Goal: Contribute content: Contribute content

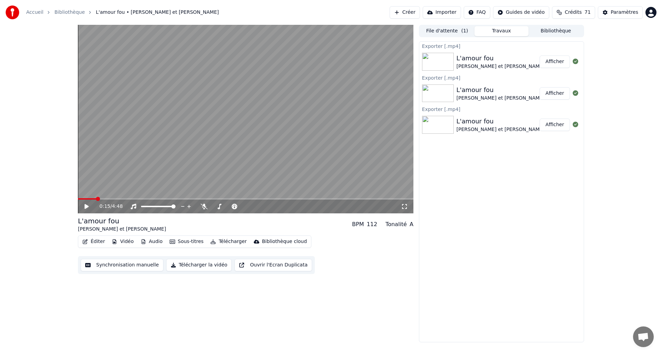
click at [85, 206] on icon at bounding box center [86, 206] width 4 height 5
click at [123, 199] on span at bounding box center [245, 198] width 335 height 1
click at [133, 198] on span at bounding box center [245, 198] width 335 height 1
click at [89, 206] on icon at bounding box center [91, 207] width 16 height 6
click at [135, 200] on div "0:50 / 4:48" at bounding box center [245, 207] width 335 height 14
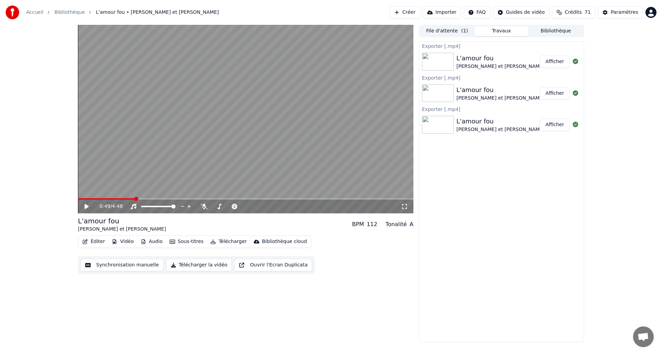
click at [135, 200] on span at bounding box center [106, 198] width 57 height 1
click at [86, 205] on icon at bounding box center [86, 206] width 4 height 5
click at [133, 199] on span at bounding box center [107, 198] width 59 height 1
click at [130, 198] on span at bounding box center [104, 198] width 52 height 1
click at [85, 206] on icon at bounding box center [86, 206] width 3 height 4
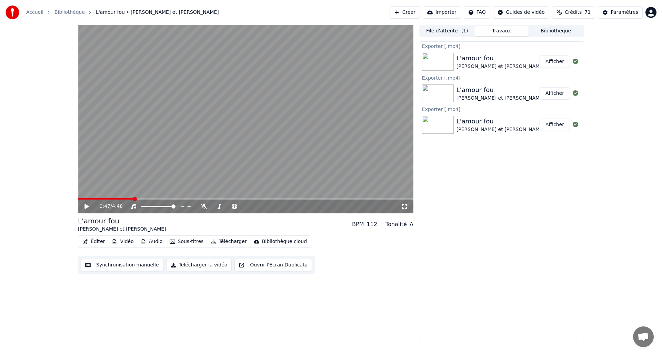
click at [85, 206] on icon at bounding box center [86, 206] width 4 height 5
click at [85, 206] on icon at bounding box center [86, 206] width 3 height 4
click at [86, 206] on icon at bounding box center [86, 206] width 4 height 5
click at [86, 206] on icon at bounding box center [91, 207] width 16 height 6
click at [85, 206] on icon at bounding box center [86, 206] width 4 height 5
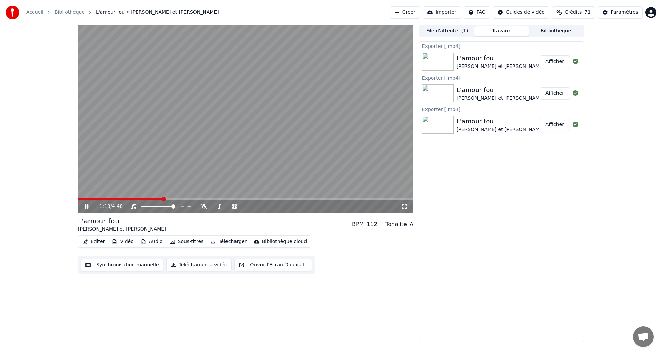
click at [86, 206] on icon at bounding box center [91, 207] width 16 height 6
click at [86, 206] on icon at bounding box center [86, 206] width 4 height 5
click at [86, 206] on icon at bounding box center [91, 207] width 16 height 6
click at [85, 207] on icon at bounding box center [86, 206] width 4 height 5
click at [85, 206] on icon at bounding box center [86, 206] width 3 height 4
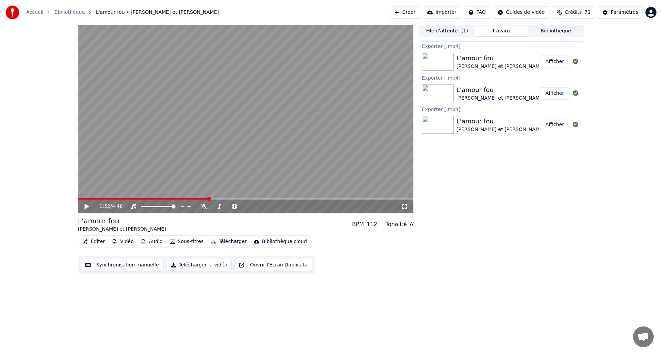
click at [204, 198] on span at bounding box center [143, 198] width 130 height 1
click at [85, 208] on icon at bounding box center [86, 206] width 4 height 5
click at [85, 208] on icon at bounding box center [86, 206] width 3 height 4
click at [155, 199] on span at bounding box center [142, 198] width 128 height 1
click at [162, 199] on span at bounding box center [245, 198] width 335 height 1
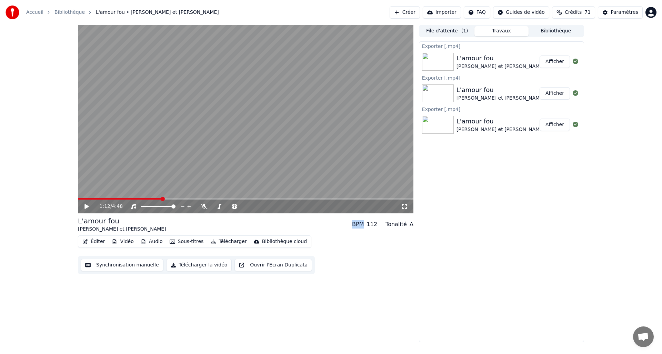
click at [165, 198] on span at bounding box center [245, 198] width 335 height 1
click at [170, 199] on span at bounding box center [245, 198] width 335 height 1
click at [87, 207] on icon at bounding box center [86, 206] width 4 height 5
click at [87, 207] on icon at bounding box center [86, 206] width 3 height 4
click at [79, 198] on span at bounding box center [129, 198] width 103 height 1
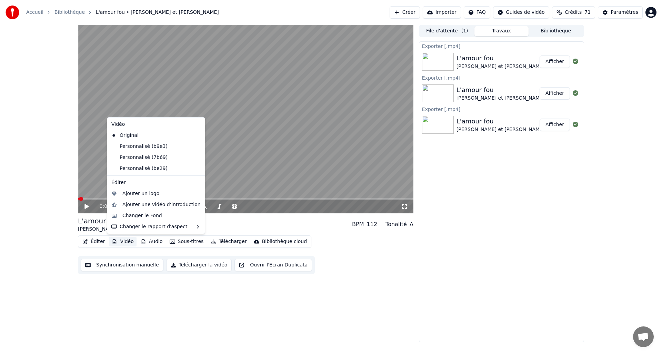
click at [127, 242] on button "Vidéo" at bounding box center [122, 242] width 27 height 10
click at [442, 12] on button "Importer" at bounding box center [441, 12] width 38 height 12
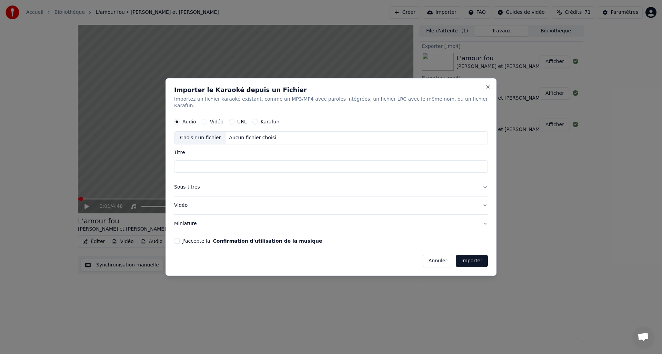
click at [207, 119] on button "Vidéo" at bounding box center [205, 122] width 6 height 6
click at [207, 133] on div "Choisir un fichier" at bounding box center [200, 138] width 52 height 12
click at [180, 238] on button "J'accepte la Confirmation d'utilisation de la musique" at bounding box center [177, 241] width 6 height 6
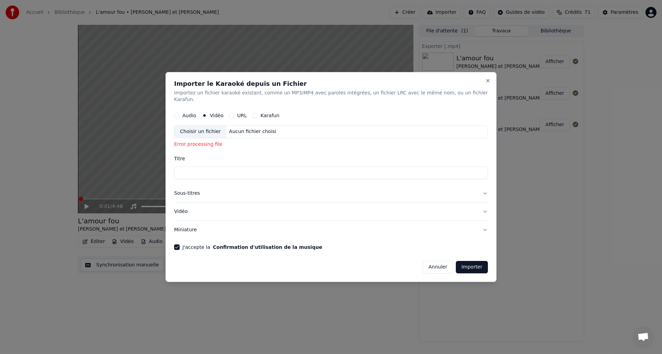
click at [198, 127] on div "Choisir un fichier" at bounding box center [200, 132] width 52 height 12
click at [412, 205] on button "Vidéo" at bounding box center [331, 212] width 314 height 18
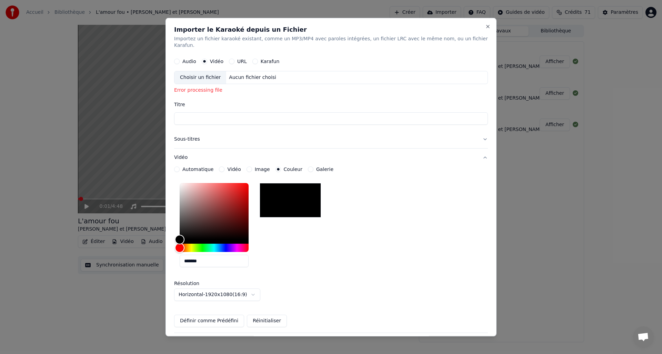
click at [256, 59] on button "Karafun" at bounding box center [255, 62] width 6 height 6
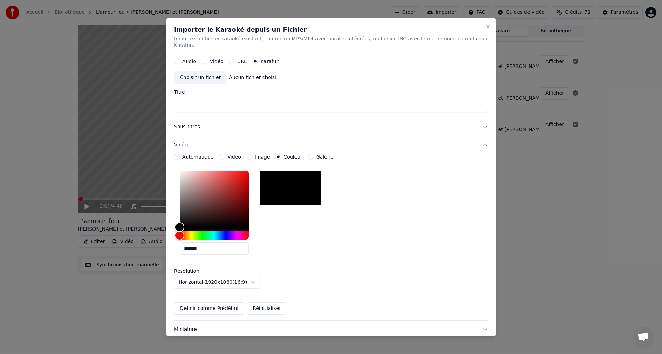
click at [232, 59] on button "URL" at bounding box center [232, 62] width 6 height 6
click at [478, 139] on button "Vidéo" at bounding box center [331, 146] width 314 height 18
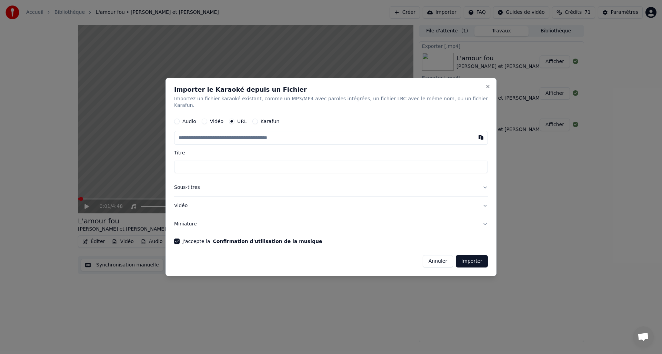
click at [179, 119] on button "Audio" at bounding box center [177, 122] width 6 height 6
click at [206, 119] on button "Vidéo" at bounding box center [205, 122] width 6 height 6
click at [207, 135] on div "Choisir un fichier" at bounding box center [200, 138] width 52 height 12
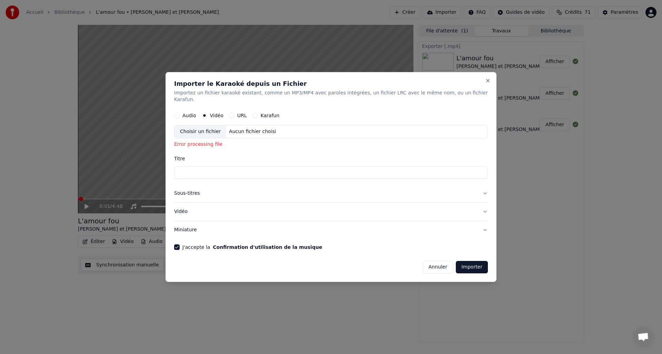
click at [207, 130] on div "Choisir un fichier" at bounding box center [200, 132] width 52 height 12
click at [485, 83] on button "Close" at bounding box center [488, 81] width 6 height 6
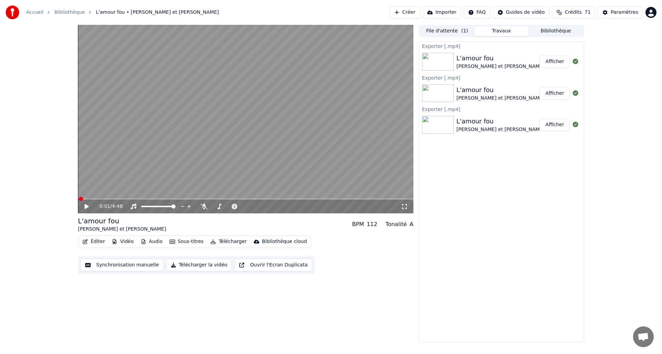
click at [124, 241] on button "Vidéo" at bounding box center [122, 242] width 27 height 10
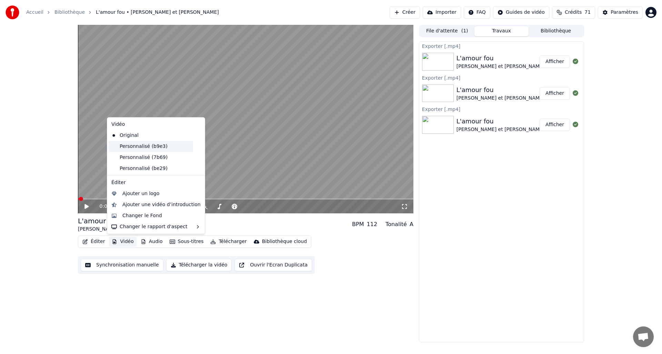
click at [140, 145] on div "Personnalisé (b9e3)" at bounding box center [151, 146] width 84 height 11
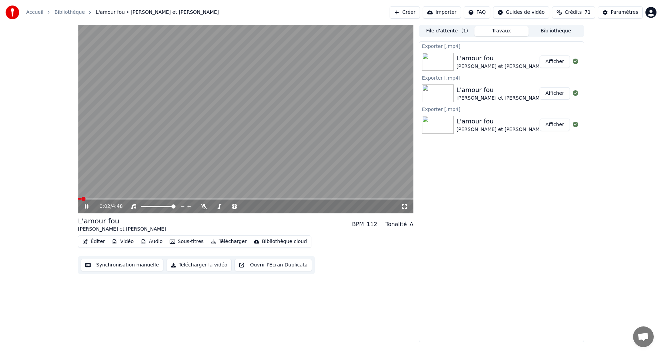
click at [129, 243] on button "Vidéo" at bounding box center [122, 242] width 27 height 10
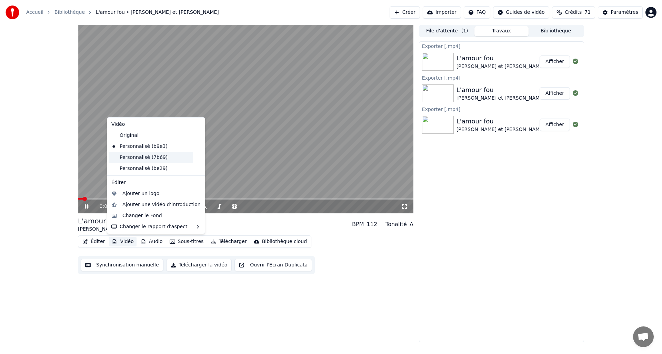
click at [156, 155] on div "Personnalisé (7b69)" at bounding box center [151, 157] width 84 height 11
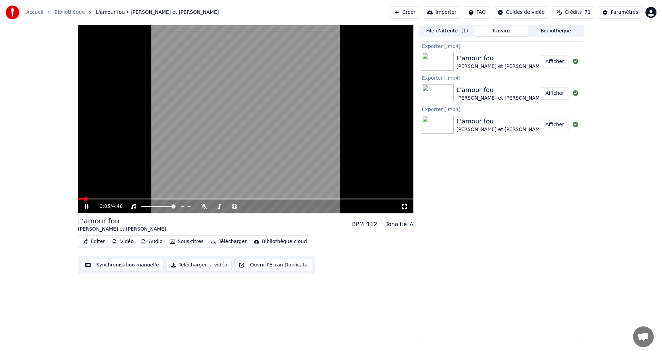
click at [130, 243] on button "Vidéo" at bounding box center [122, 242] width 27 height 10
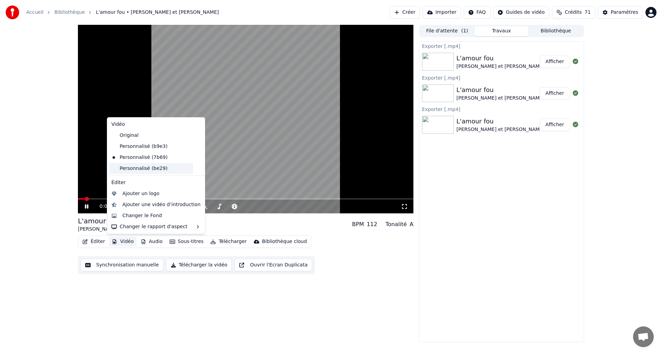
click at [144, 167] on div "Personnalisé (be29)" at bounding box center [151, 168] width 84 height 11
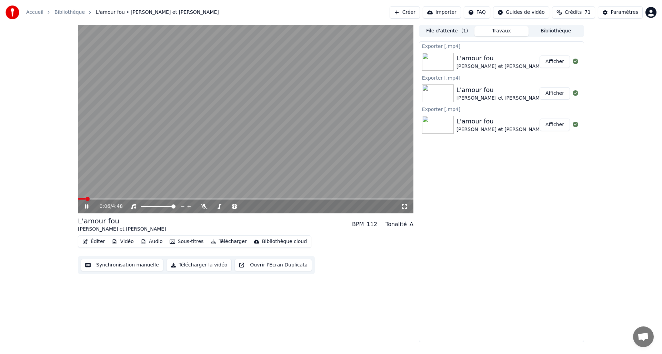
click at [130, 243] on button "Vidéo" at bounding box center [122, 242] width 27 height 10
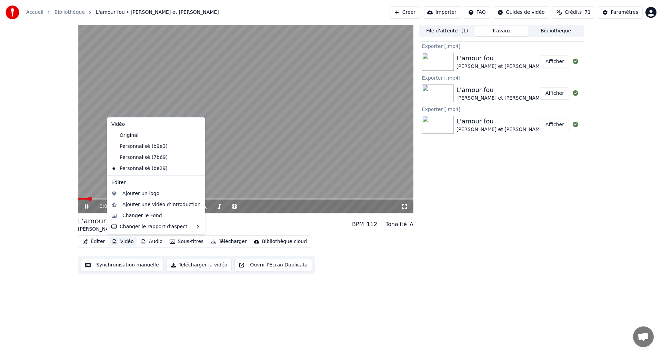
click at [196, 168] on icon at bounding box center [200, 169] width 8 height 6
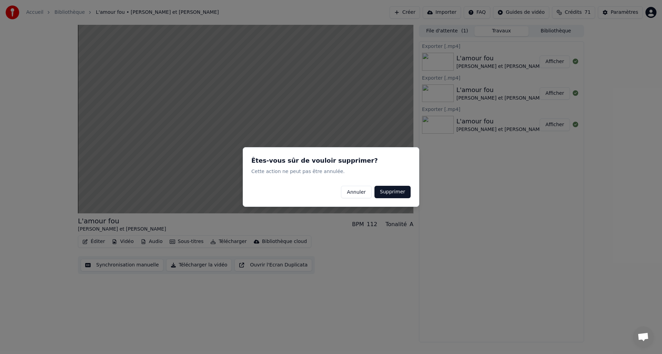
click at [353, 191] on button "Annuler" at bounding box center [356, 192] width 30 height 12
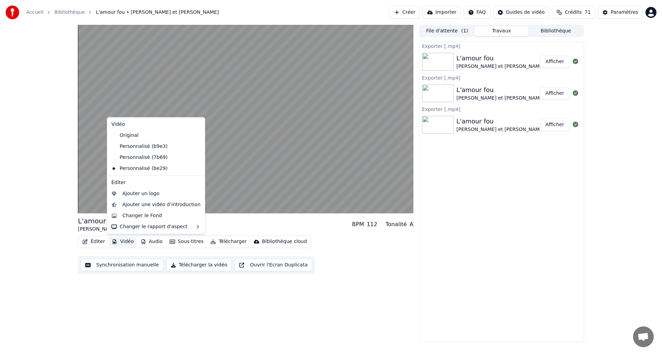
click at [127, 242] on button "Vidéo" at bounding box center [122, 242] width 27 height 10
click at [196, 158] on icon at bounding box center [200, 158] width 8 height 6
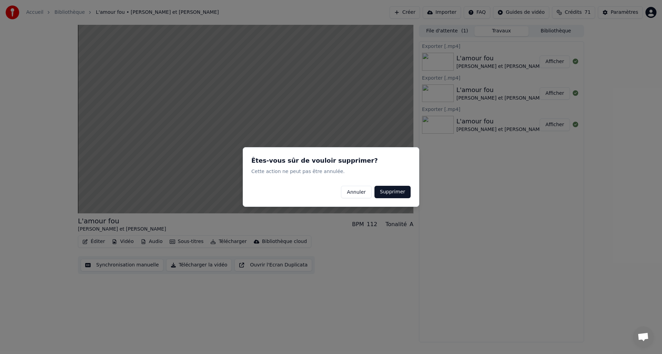
click at [354, 191] on button "Annuler" at bounding box center [356, 192] width 30 height 12
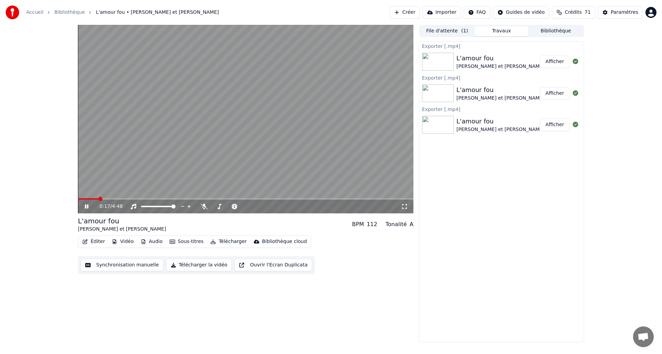
click at [446, 12] on button "Importer" at bounding box center [441, 12] width 38 height 12
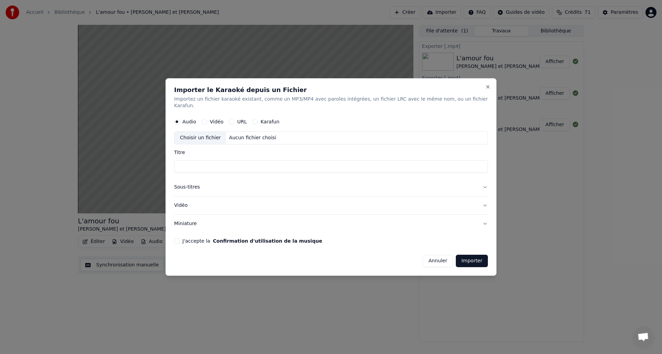
click at [207, 119] on button "Vidéo" at bounding box center [205, 122] width 6 height 6
click at [210, 133] on div "Choisir un fichier" at bounding box center [200, 138] width 52 height 12
type input "**********"
click at [471, 259] on button "Importer" at bounding box center [472, 261] width 32 height 12
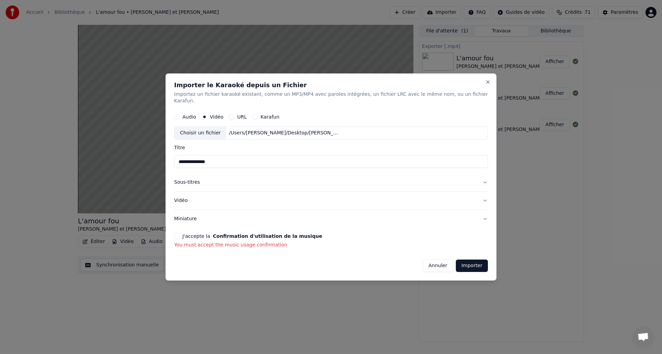
click at [180, 233] on button "J'accepte la Confirmation d'utilisation de la musique" at bounding box center [177, 236] width 6 height 6
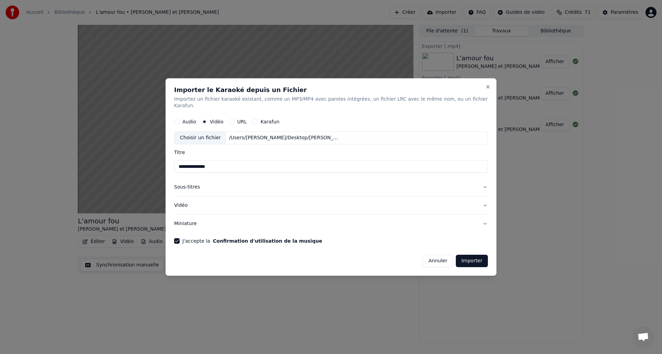
click at [471, 259] on button "Importer" at bounding box center [472, 261] width 32 height 12
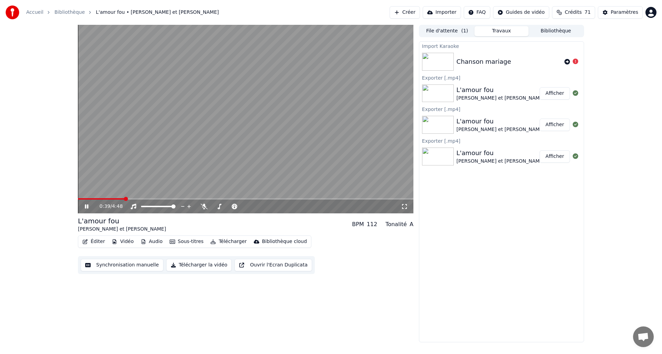
click at [86, 206] on icon at bounding box center [91, 207] width 16 height 6
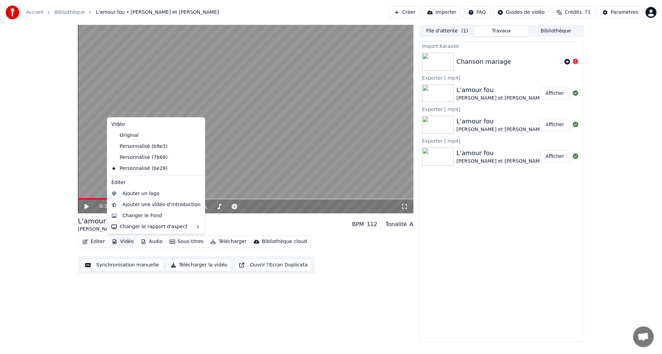
click at [126, 242] on button "Vidéo" at bounding box center [122, 242] width 27 height 10
click at [132, 134] on div "Original" at bounding box center [151, 135] width 84 height 11
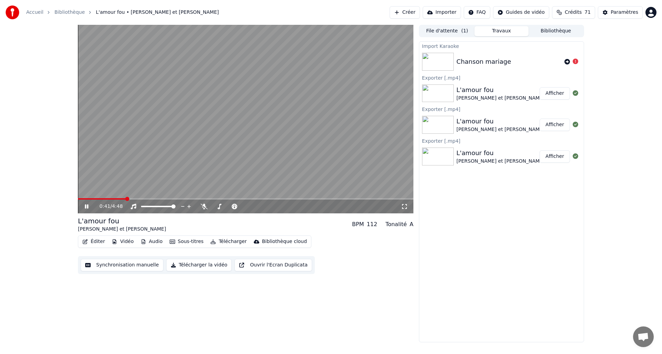
click at [86, 207] on icon at bounding box center [91, 207] width 16 height 6
click at [568, 62] on icon at bounding box center [567, 62] width 6 height 6
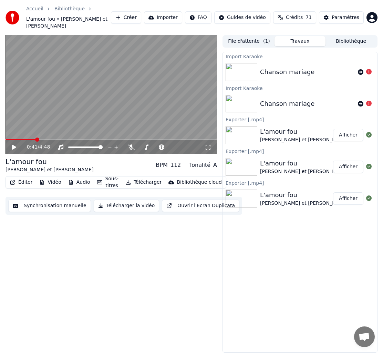
click at [8, 139] on span at bounding box center [21, 139] width 30 height 1
click at [7, 139] on span at bounding box center [7, 139] width 2 height 1
click at [13, 145] on icon at bounding box center [14, 147] width 4 height 5
click at [8, 139] on span at bounding box center [7, 139] width 2 height 1
click at [7, 139] on span at bounding box center [7, 139] width 3 height 1
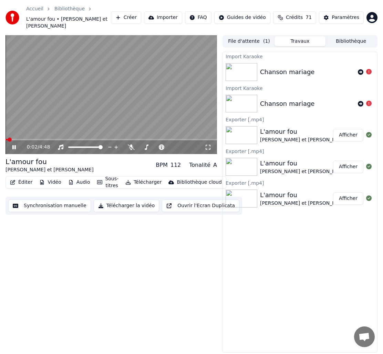
click at [6, 139] on span at bounding box center [7, 139] width 2 height 1
click at [7, 137] on span at bounding box center [9, 139] width 4 height 4
click at [6, 139] on span at bounding box center [6, 139] width 1 height 1
click at [16, 145] on icon at bounding box center [13, 147] width 3 height 4
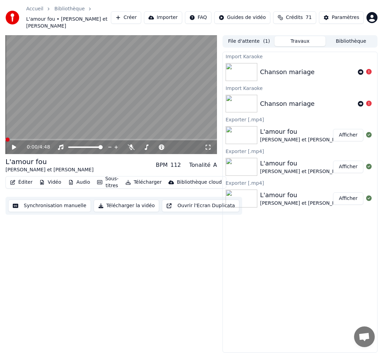
click at [6, 139] on span at bounding box center [6, 139] width 0 height 1
click at [14, 145] on icon at bounding box center [14, 147] width 4 height 5
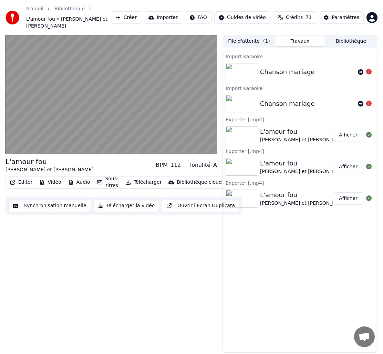
drag, startPoint x: 46, startPoint y: 217, endPoint x: 67, endPoint y: 221, distance: 21.4
click at [67, 221] on div "L'amour fou [PERSON_NAME] et [PERSON_NAME] BPM 112 Tonalité A Éditer Vidéo Audi…" at bounding box center [112, 193] width 212 height 317
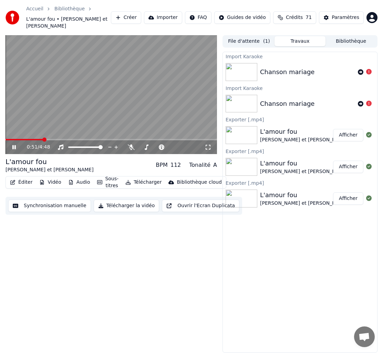
click at [14, 144] on icon at bounding box center [19, 147] width 16 height 6
click at [38, 137] on span at bounding box center [39, 139] width 4 height 4
click at [14, 145] on icon at bounding box center [14, 147] width 4 height 5
click at [68, 139] on span at bounding box center [37, 139] width 62 height 1
click at [15, 145] on icon at bounding box center [13, 147] width 3 height 4
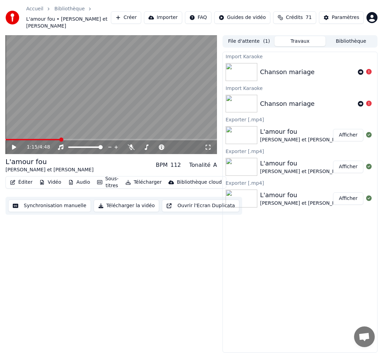
click at [60, 139] on span at bounding box center [33, 139] width 55 height 1
click at [53, 139] on span at bounding box center [33, 139] width 55 height 1
click at [59, 139] on span at bounding box center [112, 139] width 212 height 1
click at [58, 137] on span at bounding box center [60, 139] width 4 height 4
click at [56, 139] on span at bounding box center [31, 139] width 51 height 1
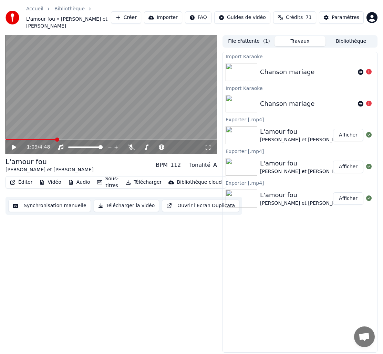
click at [60, 139] on span at bounding box center [112, 139] width 212 height 1
click at [59, 137] on span at bounding box center [61, 139] width 4 height 4
click at [57, 139] on span at bounding box center [33, 139] width 54 height 1
click at [57, 137] on span at bounding box center [59, 139] width 4 height 4
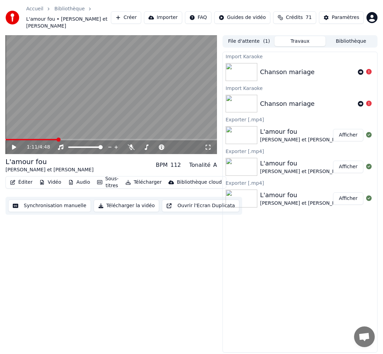
click at [55, 139] on span at bounding box center [32, 139] width 52 height 1
click at [15, 145] on icon at bounding box center [14, 147] width 4 height 5
click at [15, 145] on icon at bounding box center [13, 147] width 3 height 4
